Goal: Transaction & Acquisition: Purchase product/service

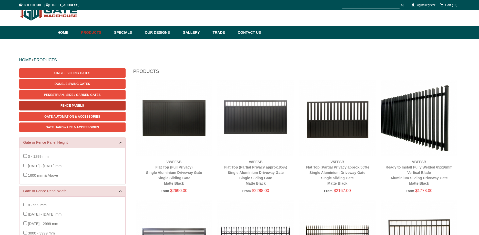
scroll to position [13, 0]
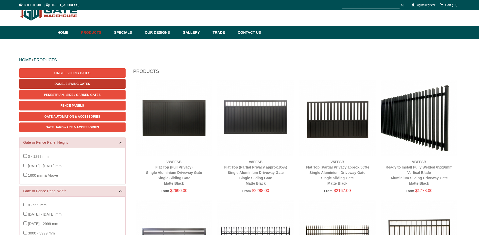
click at [71, 83] on span "Double Swing Gates" at bounding box center [72, 84] width 35 height 4
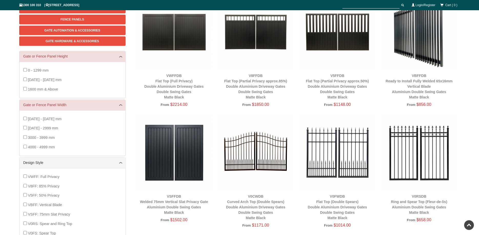
scroll to position [91, 0]
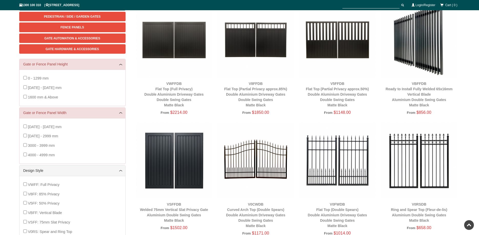
click at [253, 41] on img at bounding box center [255, 40] width 77 height 77
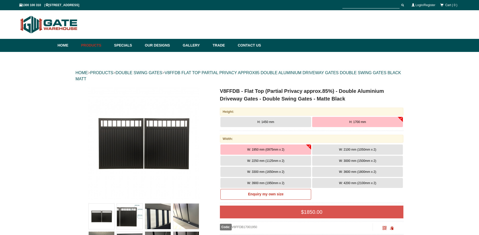
scroll to position [13, 0]
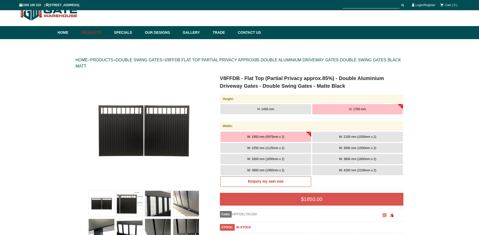
click at [348, 110] on button "H: 1700 mm" at bounding box center [357, 109] width 91 height 10
click at [350, 149] on span "W: 3000 mm (1500mm x 2)" at bounding box center [357, 148] width 37 height 4
